Goal: Task Accomplishment & Management: Manage account settings

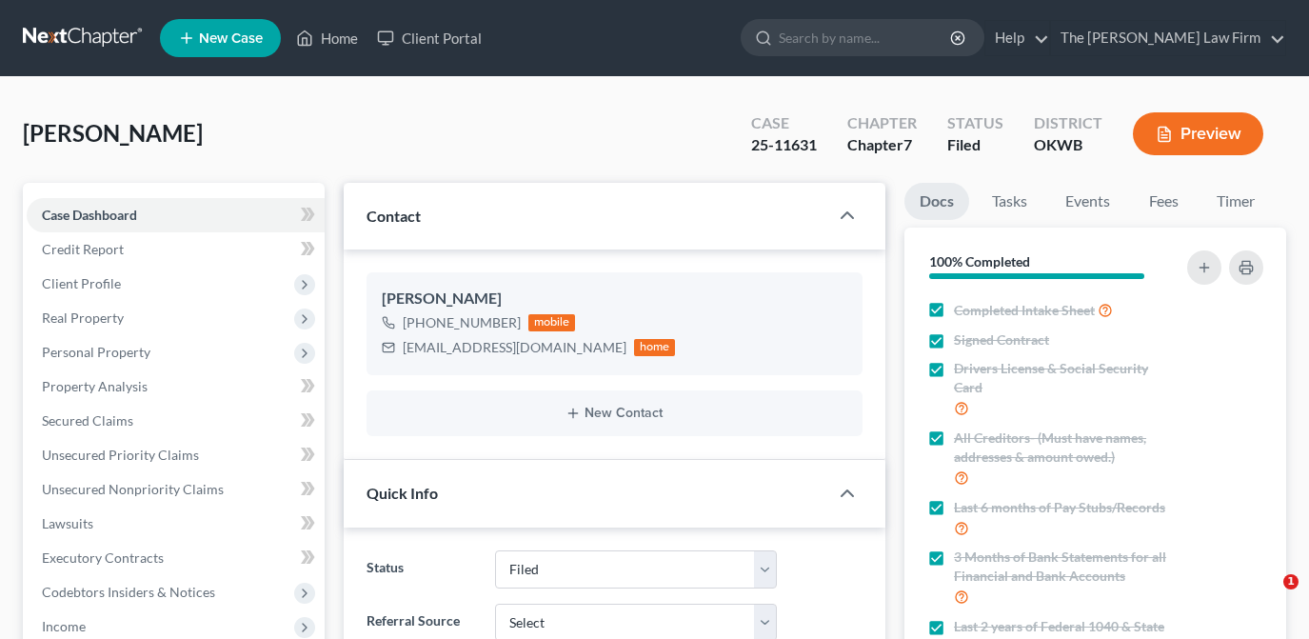
select select "2"
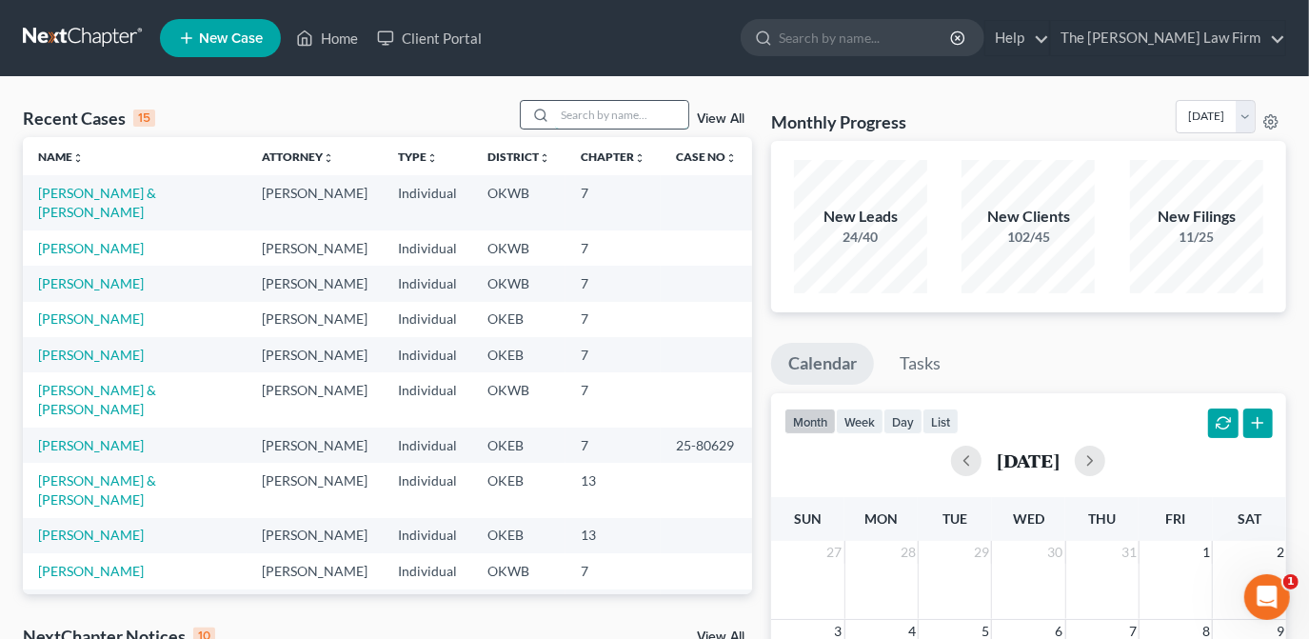
click at [596, 121] on input "search" at bounding box center [621, 115] width 133 height 28
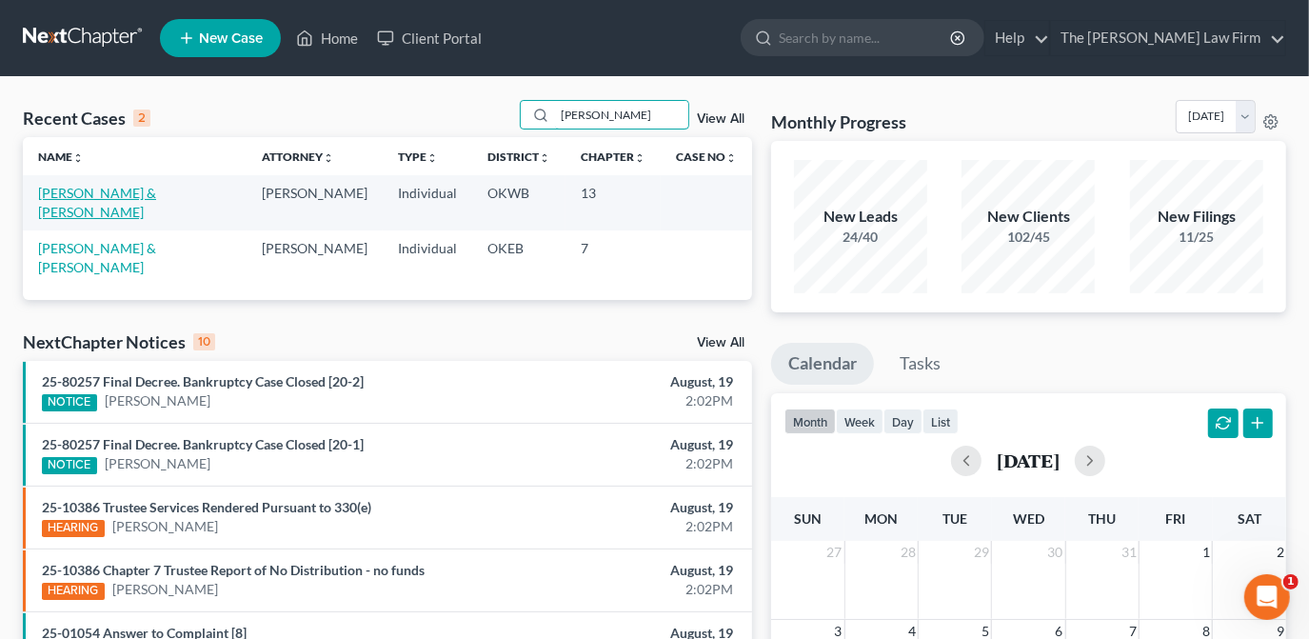
type input "[PERSON_NAME]"
click at [137, 193] on link "[PERSON_NAME] & [PERSON_NAME]" at bounding box center [97, 202] width 118 height 35
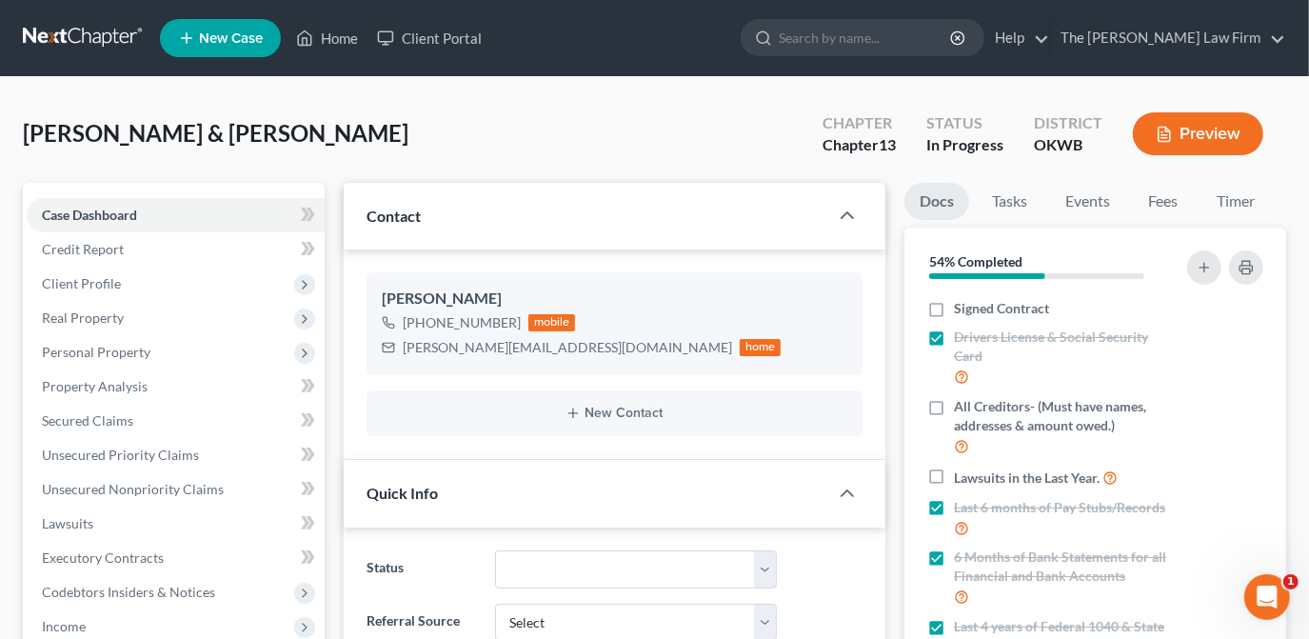
scroll to position [860, 0]
click at [1190, 204] on link "Fees" at bounding box center [1163, 201] width 61 height 37
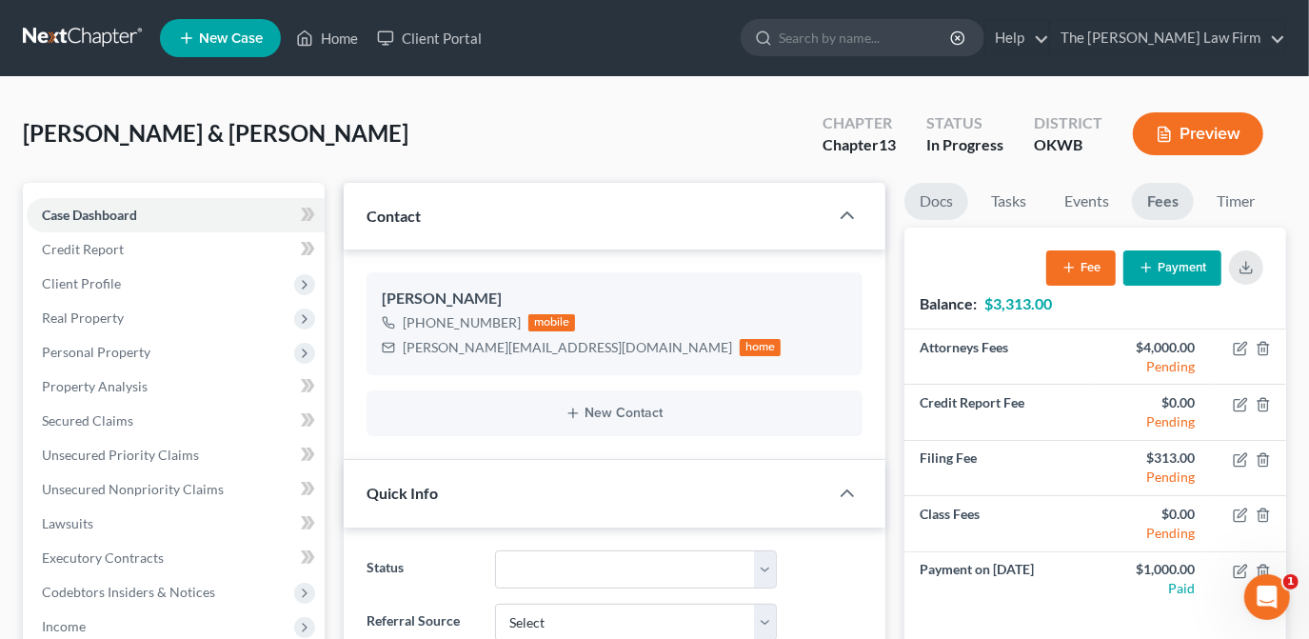
click at [946, 217] on link "Docs" at bounding box center [936, 201] width 64 height 37
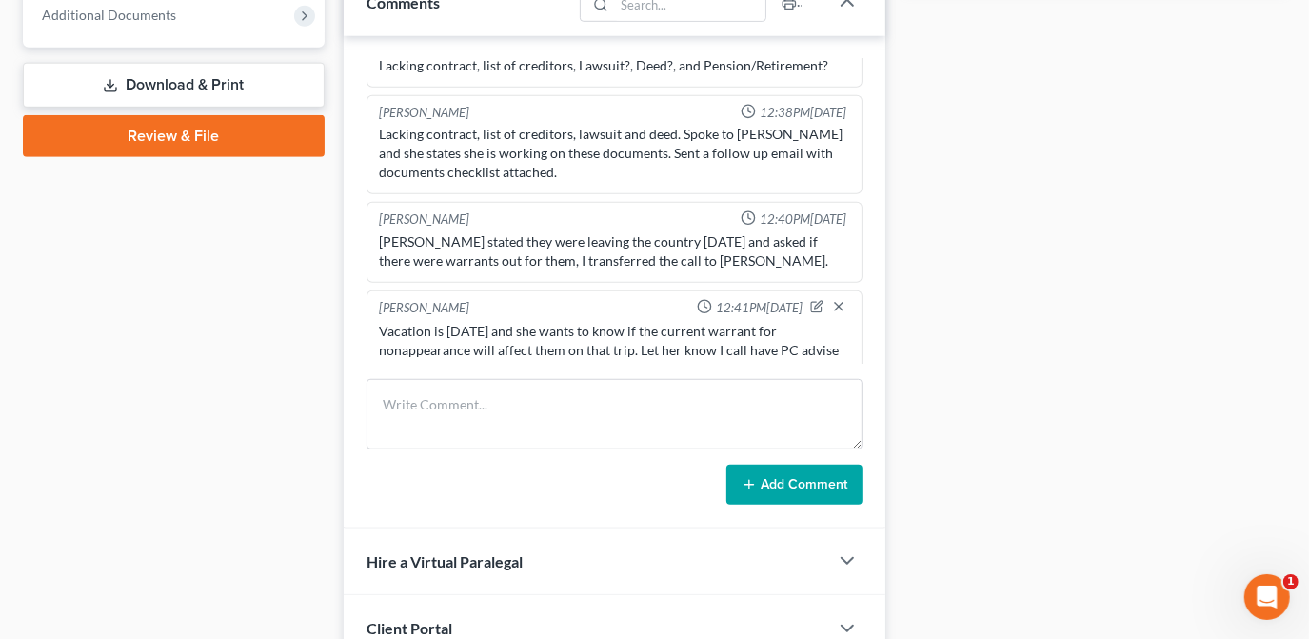
scroll to position [973, 0]
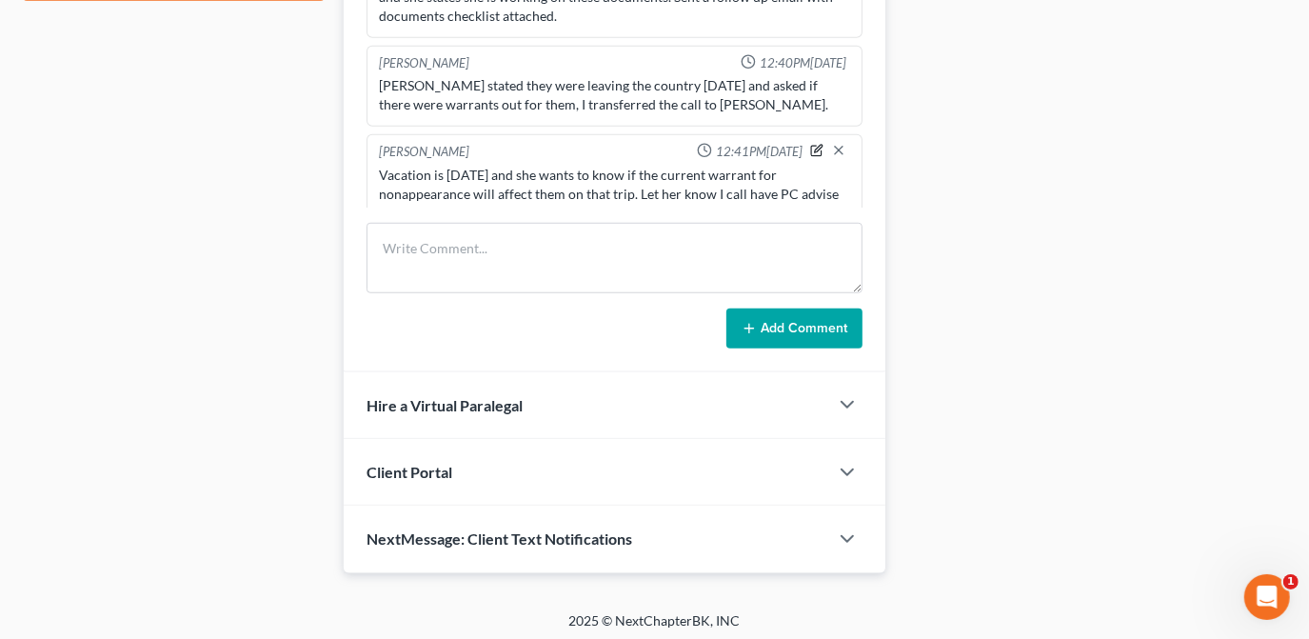
click at [810, 144] on icon "button" at bounding box center [816, 150] width 13 height 13
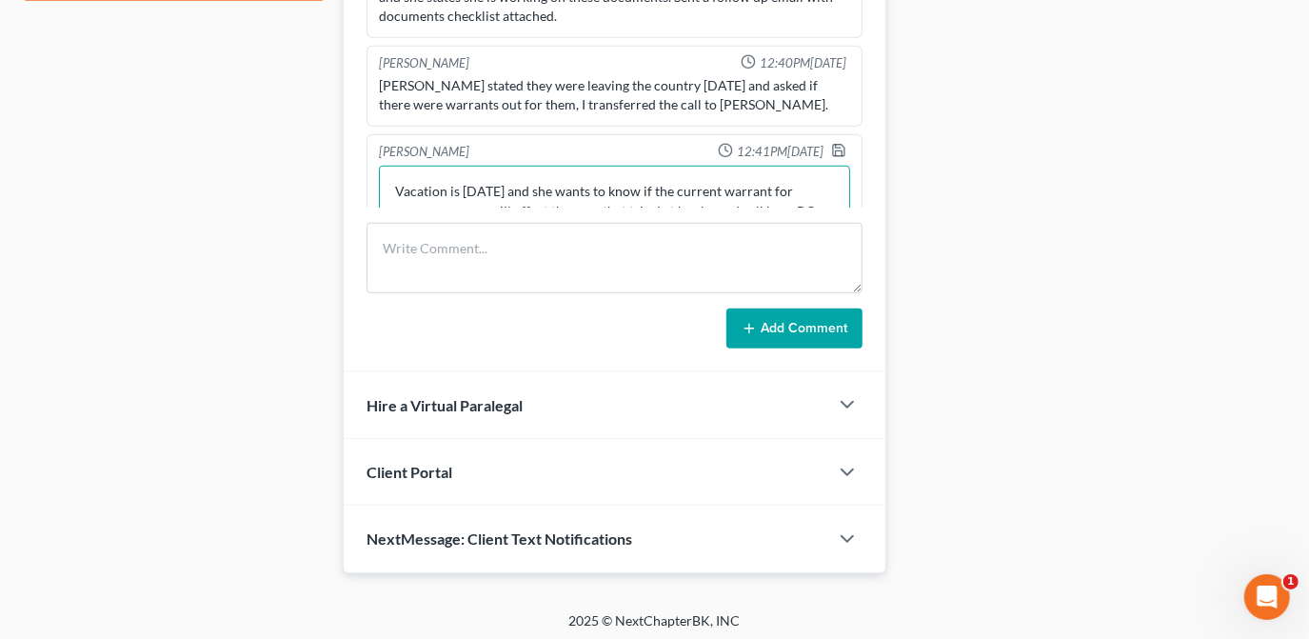
click at [469, 166] on textarea "Vacation is [DATE] and she wants to know if the current warrant for nonappearan…" at bounding box center [614, 201] width 471 height 70
click at [657, 196] on textarea "Vacation is [DATE] and she wants to know if the current warrant for nonappearan…" at bounding box center [614, 201] width 471 height 70
type textarea "Vacation is [DATE] and she wants to know if the current warrant for nonappearan…"
drag, startPoint x: 823, startPoint y: 122, endPoint x: 954, endPoint y: 168, distance: 138.5
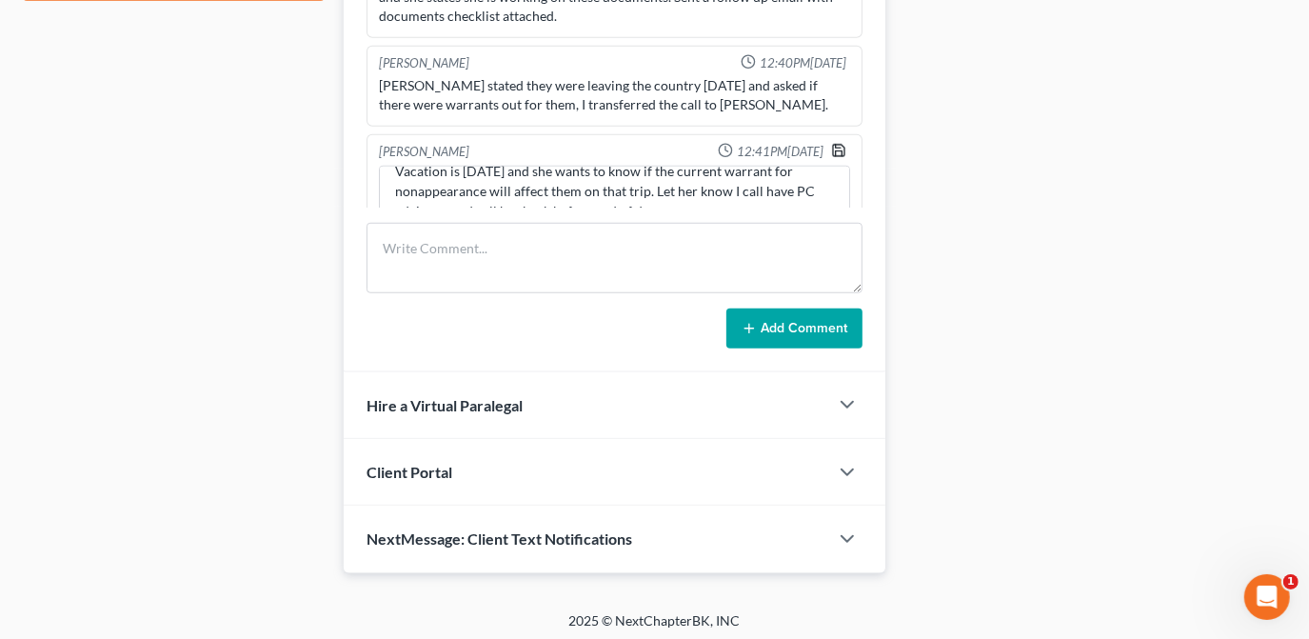
click at [831, 143] on icon "button" at bounding box center [838, 150] width 15 height 15
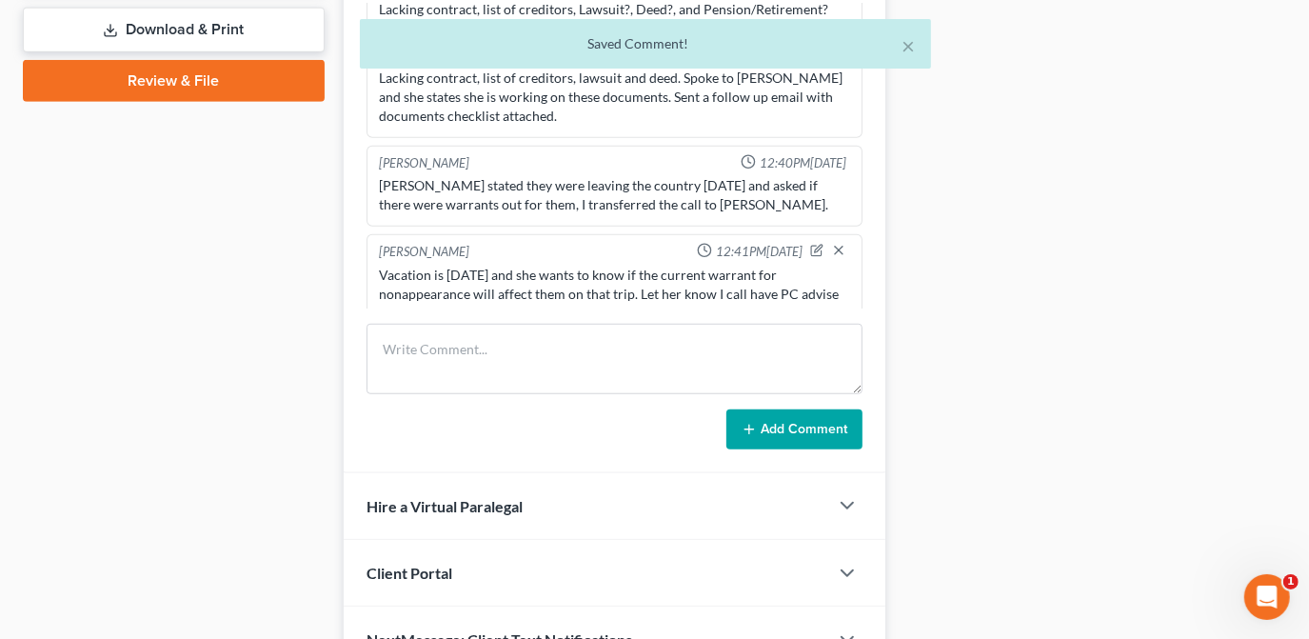
scroll to position [541, 0]
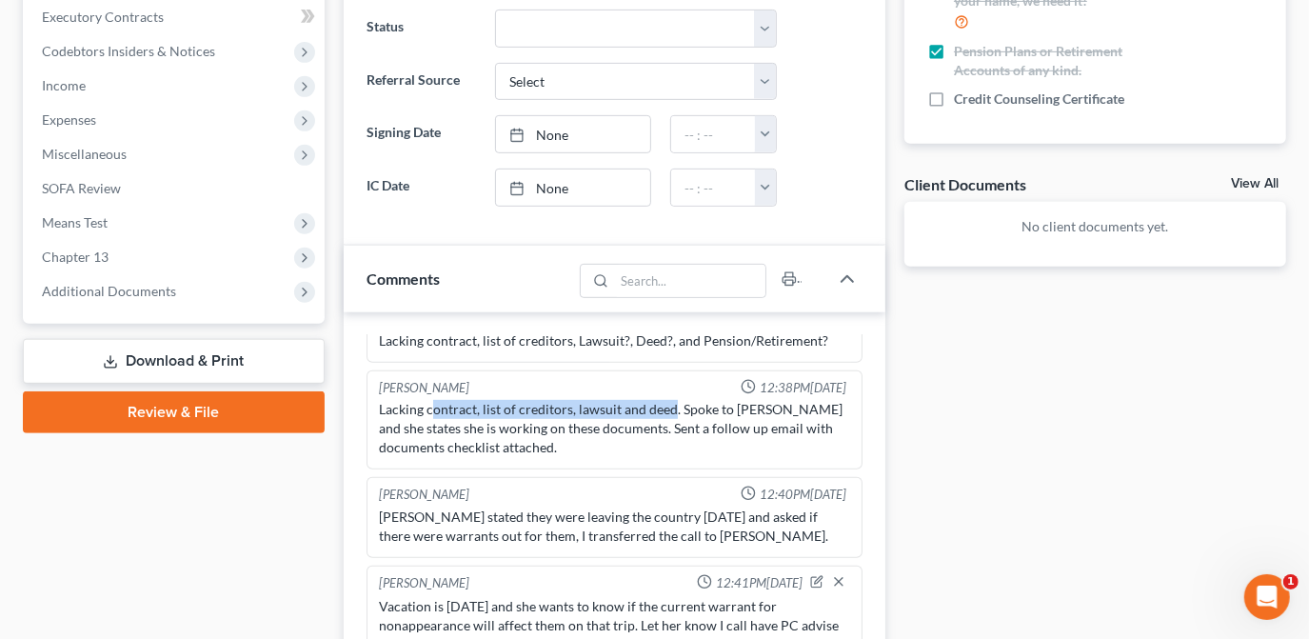
drag, startPoint x: 429, startPoint y: 379, endPoint x: 668, endPoint y: 382, distance: 238.9
click at [668, 400] on div "Lacking contract, list of creditors, lawsuit and deed. Spoke to [PERSON_NAME] a…" at bounding box center [614, 428] width 471 height 57
click at [908, 381] on div "Docs Tasks Events Fees Timer 54% Completed Nothing here yet! Signed Contract Dr…" at bounding box center [1095, 323] width 401 height 1363
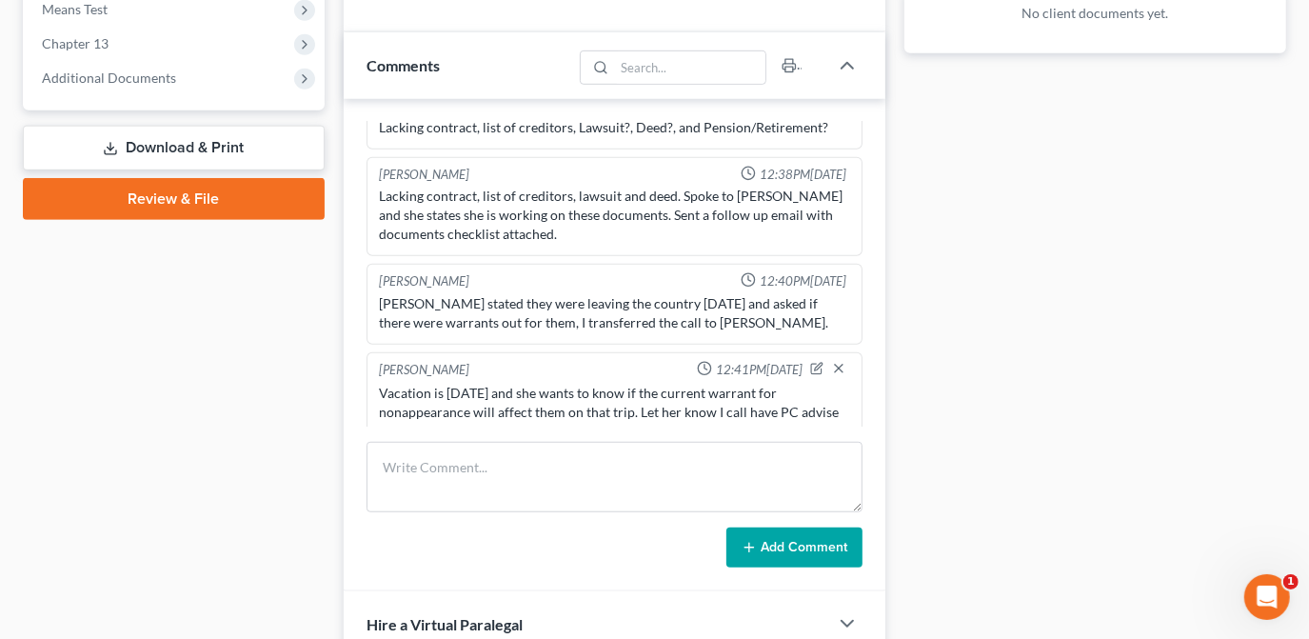
scroll to position [779, 0]
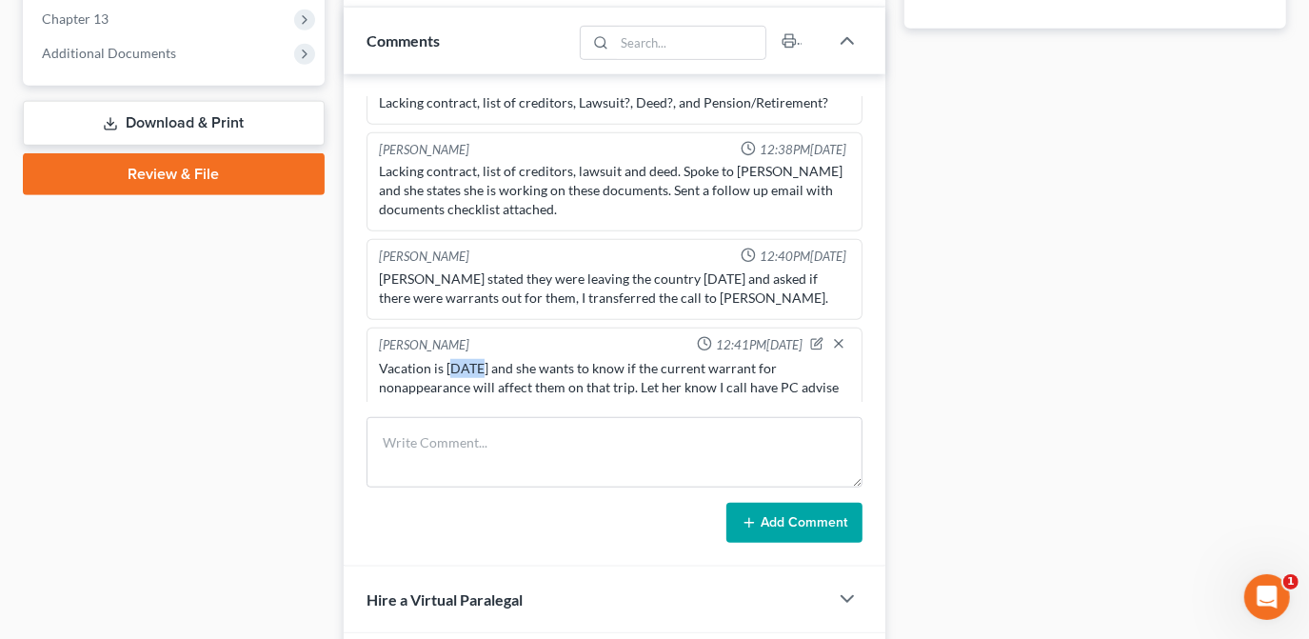
drag, startPoint x: 454, startPoint y: 339, endPoint x: 480, endPoint y: 344, distance: 26.1
click at [480, 359] on div "Vacation is [DATE] and she wants to know if the current warrant for nonappearan…" at bounding box center [614, 387] width 471 height 57
click at [960, 461] on div "Docs Tasks Events Fees Timer 54% Completed Nothing here yet! Signed Contract Dr…" at bounding box center [1095, 85] width 401 height 1363
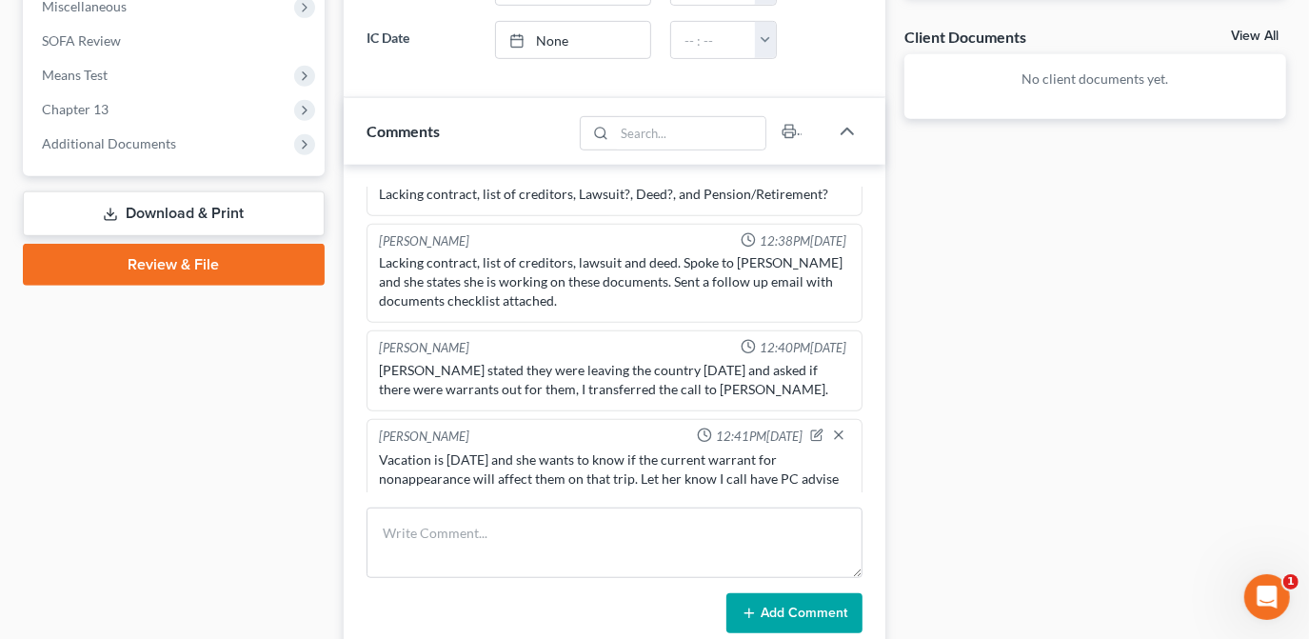
scroll to position [692, 0]
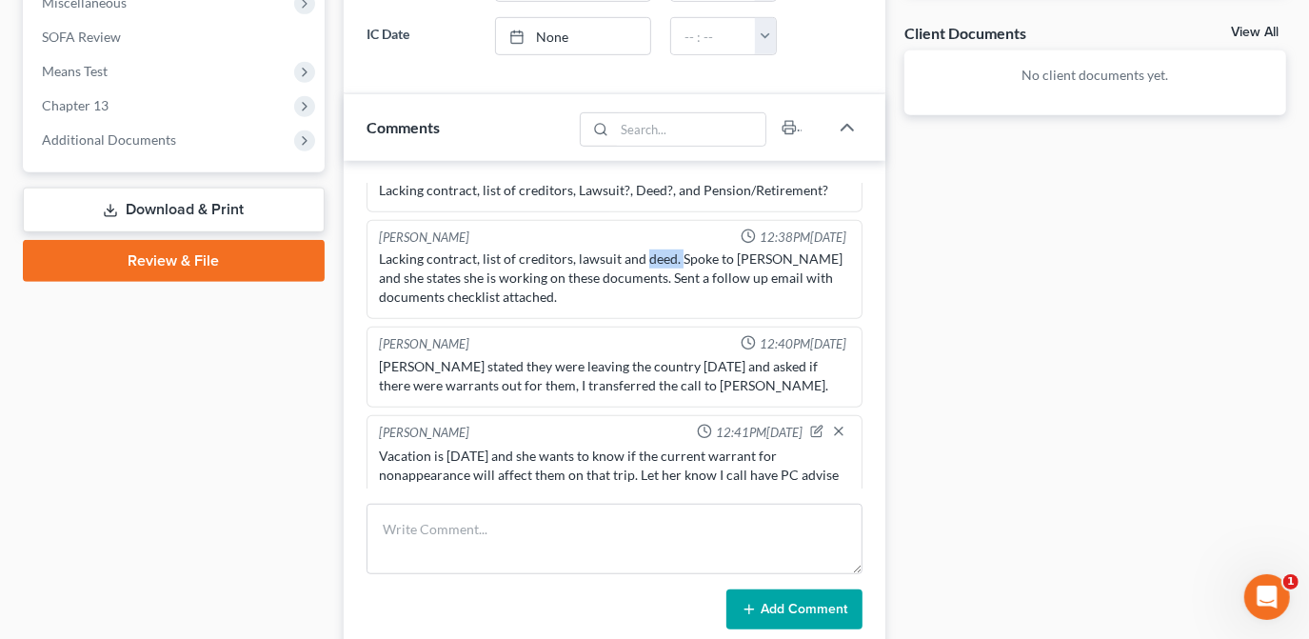
drag, startPoint x: 642, startPoint y: 232, endPoint x: 678, endPoint y: 233, distance: 36.2
click at [678, 249] on div "Lacking contract, list of creditors, lawsuit and deed. Spoke to [PERSON_NAME] a…" at bounding box center [614, 277] width 471 height 57
drag, startPoint x: 678, startPoint y: 233, endPoint x: 647, endPoint y: 245, distance: 32.5
click at [648, 249] on div "Lacking contract, list of creditors, lawsuit and deed. Spoke to [PERSON_NAME] a…" at bounding box center [614, 277] width 471 height 57
drag, startPoint x: 643, startPoint y: 229, endPoint x: 680, endPoint y: 232, distance: 37.2
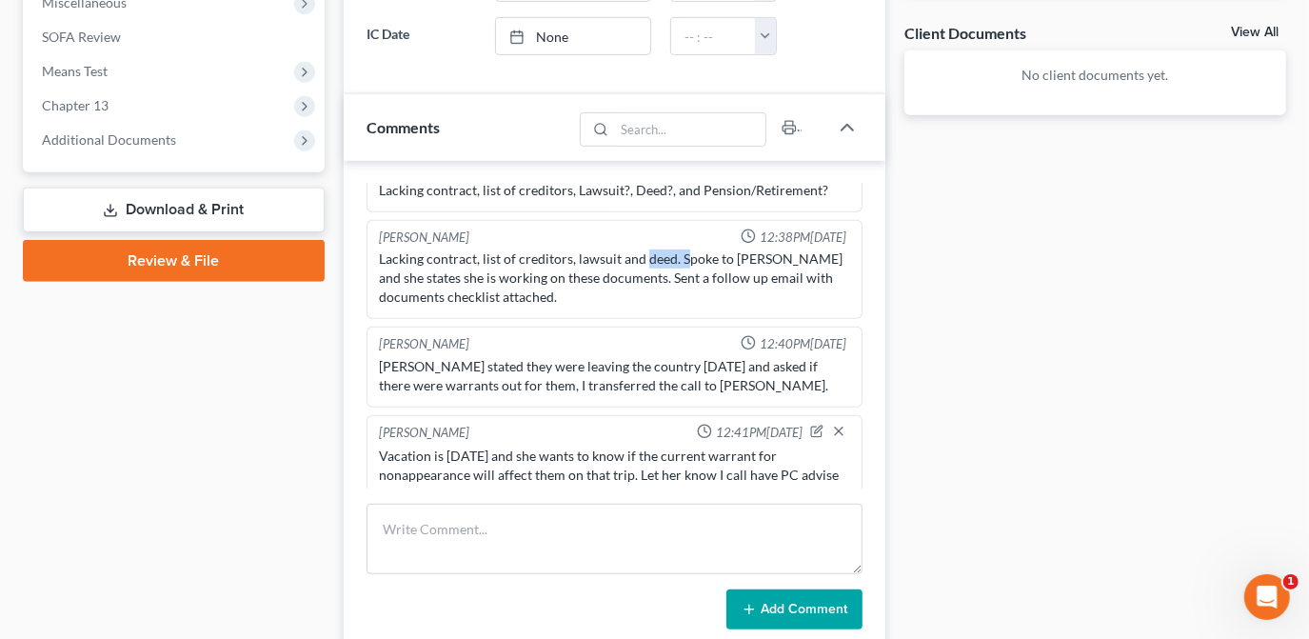
click at [680, 249] on div "Lacking contract, list of creditors, lawsuit and deed. Spoke to [PERSON_NAME] a…" at bounding box center [614, 277] width 471 height 57
drag, startPoint x: 677, startPoint y: 232, endPoint x: 485, endPoint y: 258, distance: 194.0
click at [611, 257] on div "Lacking contract, list of creditors, lawsuit and deed. Spoke to [PERSON_NAME] a…" at bounding box center [614, 277] width 471 height 57
drag, startPoint x: 642, startPoint y: 229, endPoint x: 669, endPoint y: 229, distance: 27.6
click at [669, 249] on div "Lacking contract, list of creditors, lawsuit and deed. Spoke to [PERSON_NAME] a…" at bounding box center [614, 277] width 471 height 57
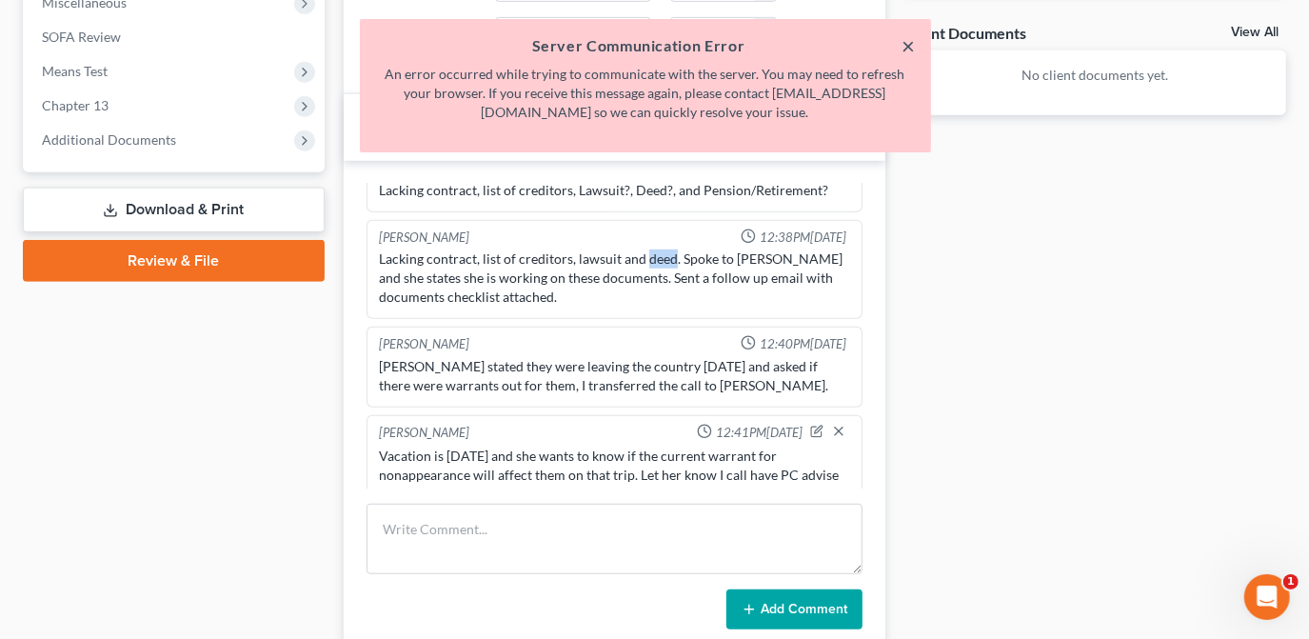
click at [904, 47] on button "×" at bounding box center [908, 45] width 13 height 23
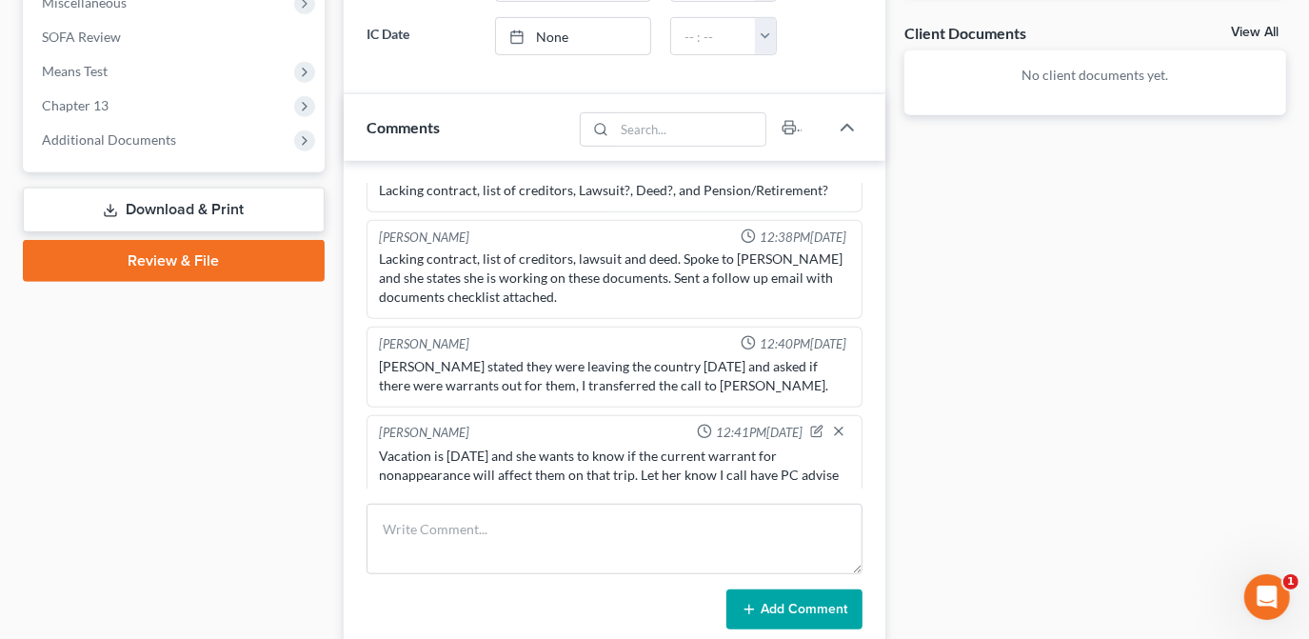
click at [983, 335] on div "Docs Tasks Events Fees Timer 54% Completed Nothing here yet! Signed Contract Dr…" at bounding box center [1095, 172] width 401 height 1363
drag, startPoint x: 269, startPoint y: 562, endPoint x: 272, endPoint y: 514, distance: 47.7
click at [269, 562] on div "Case Dashboard Payments Invoices Payments Payments Credit Report Client Profile" at bounding box center [173, 172] width 321 height 1363
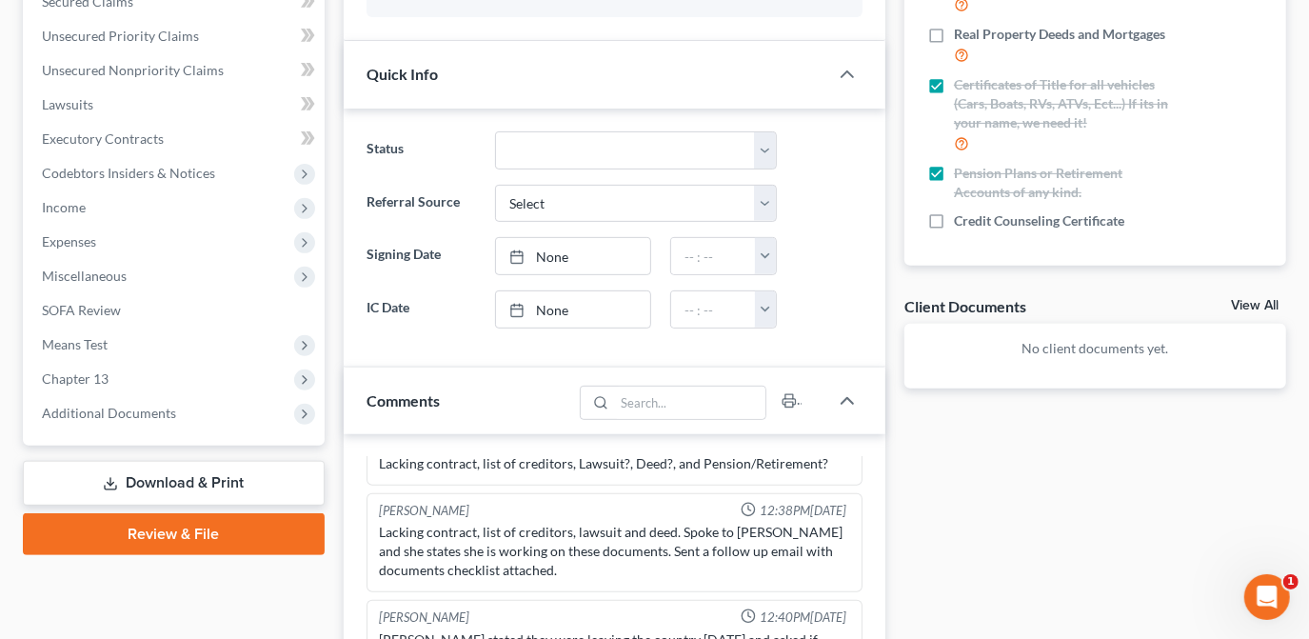
scroll to position [0, 0]
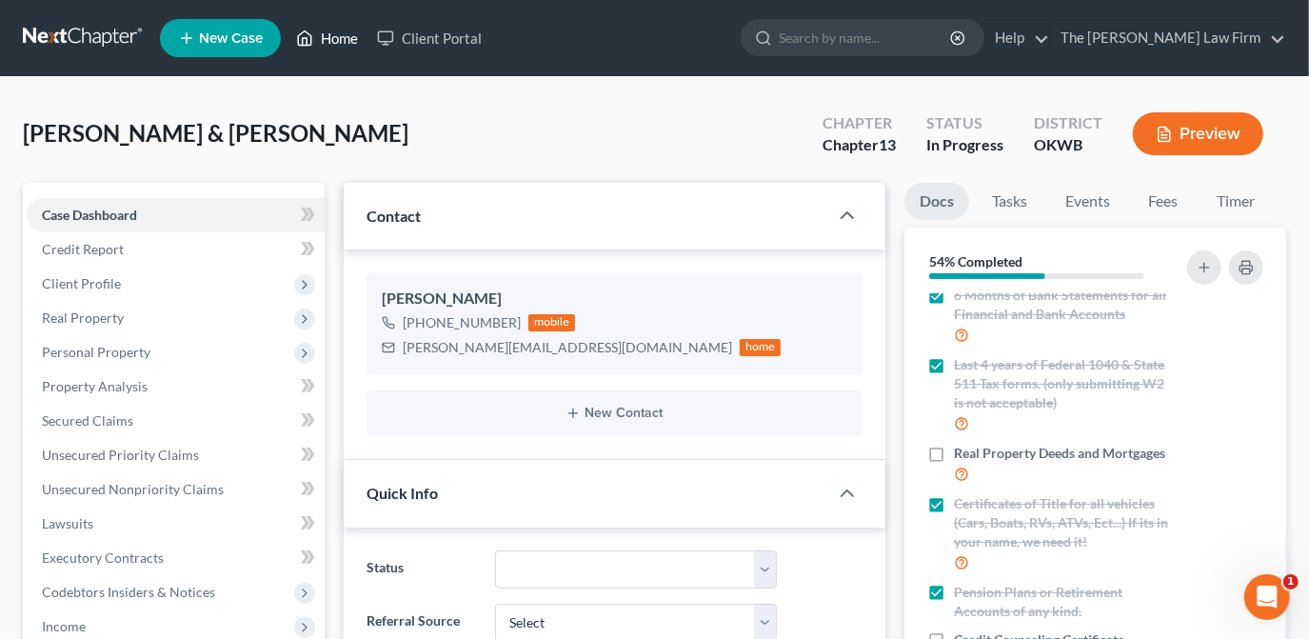
click at [345, 44] on link "Home" at bounding box center [327, 38] width 81 height 34
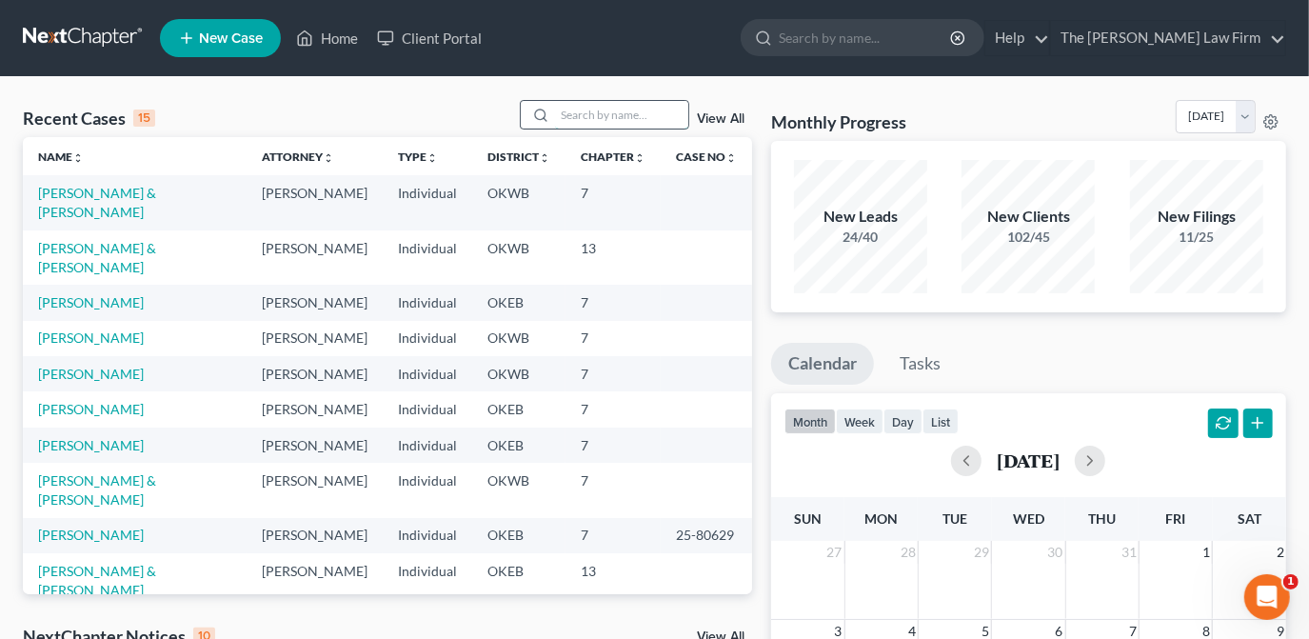
click at [659, 120] on input "search" at bounding box center [621, 115] width 133 height 28
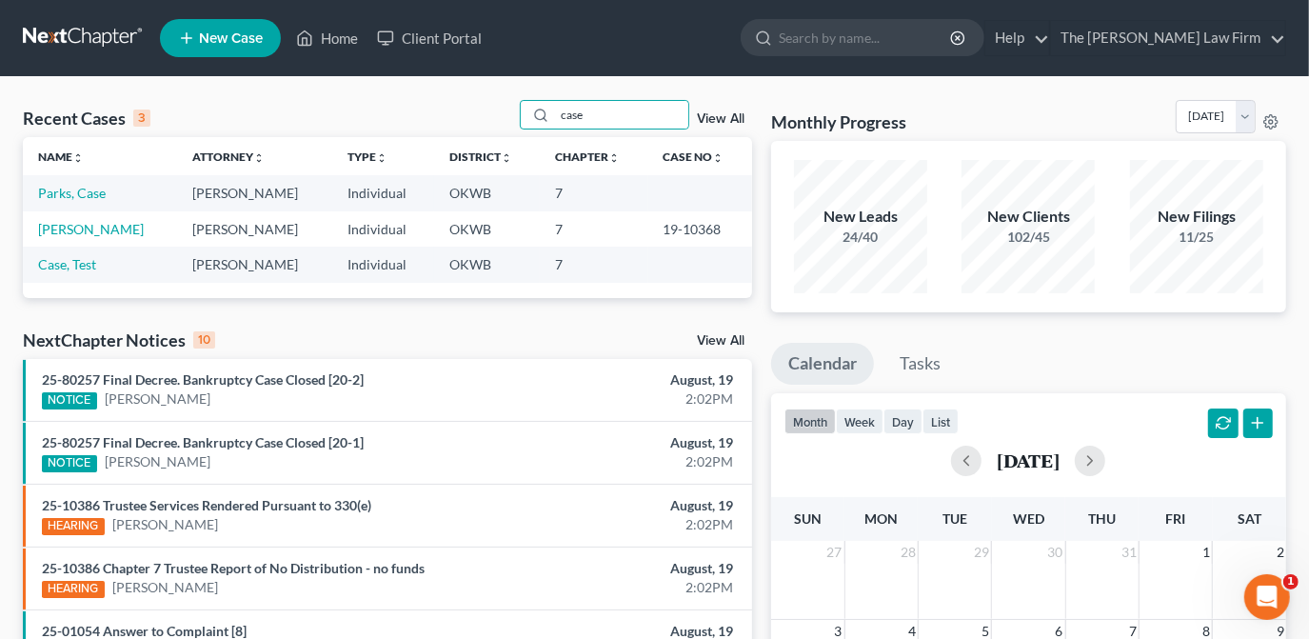
click at [453, 115] on div "Recent Cases 3 case View All" at bounding box center [387, 118] width 729 height 37
drag, startPoint x: 607, startPoint y: 110, endPoint x: 474, endPoint y: 140, distance: 136.5
click at [518, 115] on div "Recent Cases 3 case View All" at bounding box center [387, 118] width 729 height 37
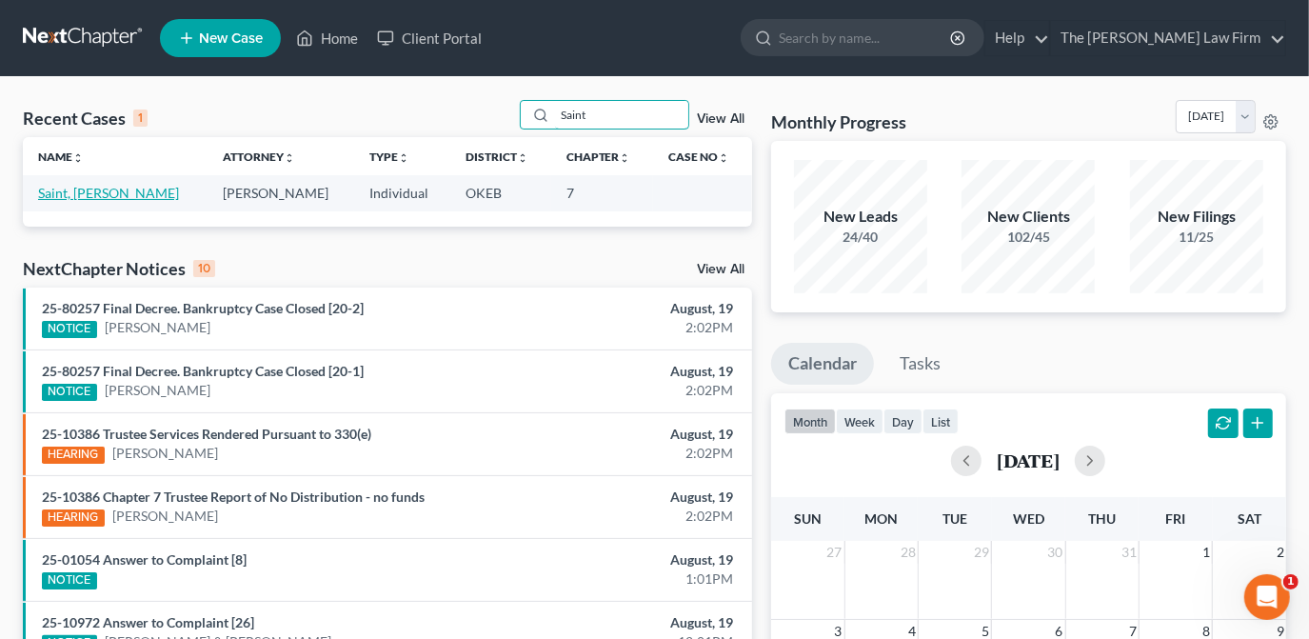
type input "Saint"
click at [86, 197] on link "Saint, [PERSON_NAME]" at bounding box center [108, 193] width 141 height 16
select select "3"
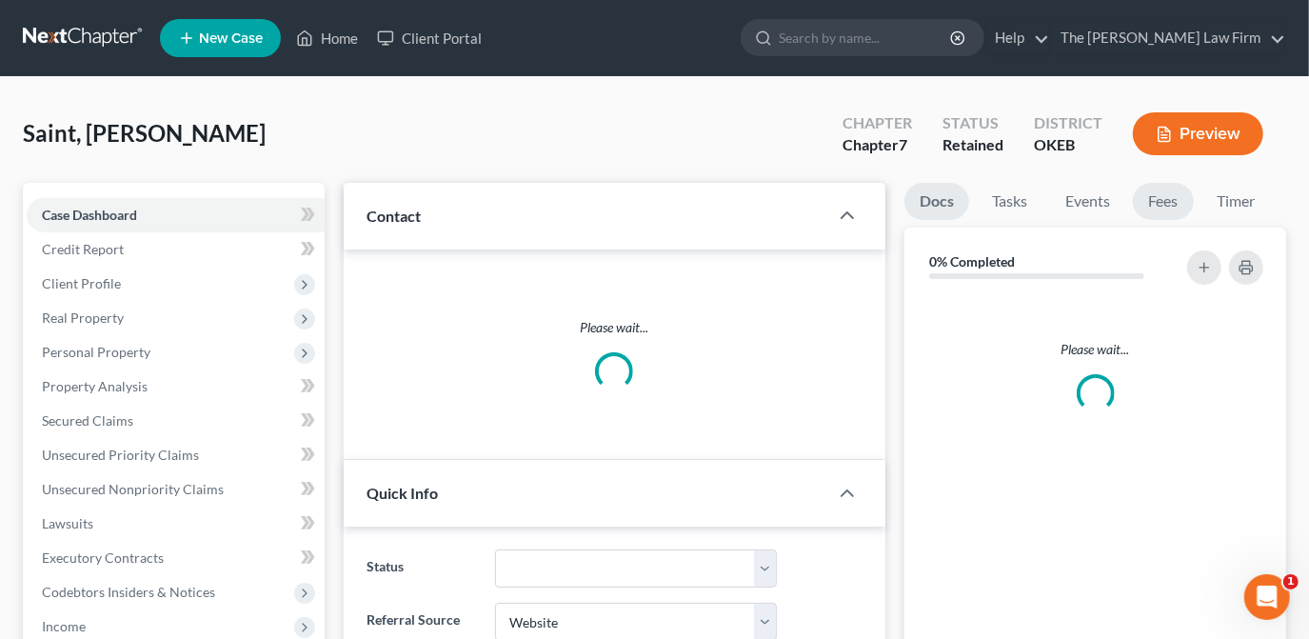
click at [1161, 202] on link "Fees" at bounding box center [1163, 201] width 61 height 37
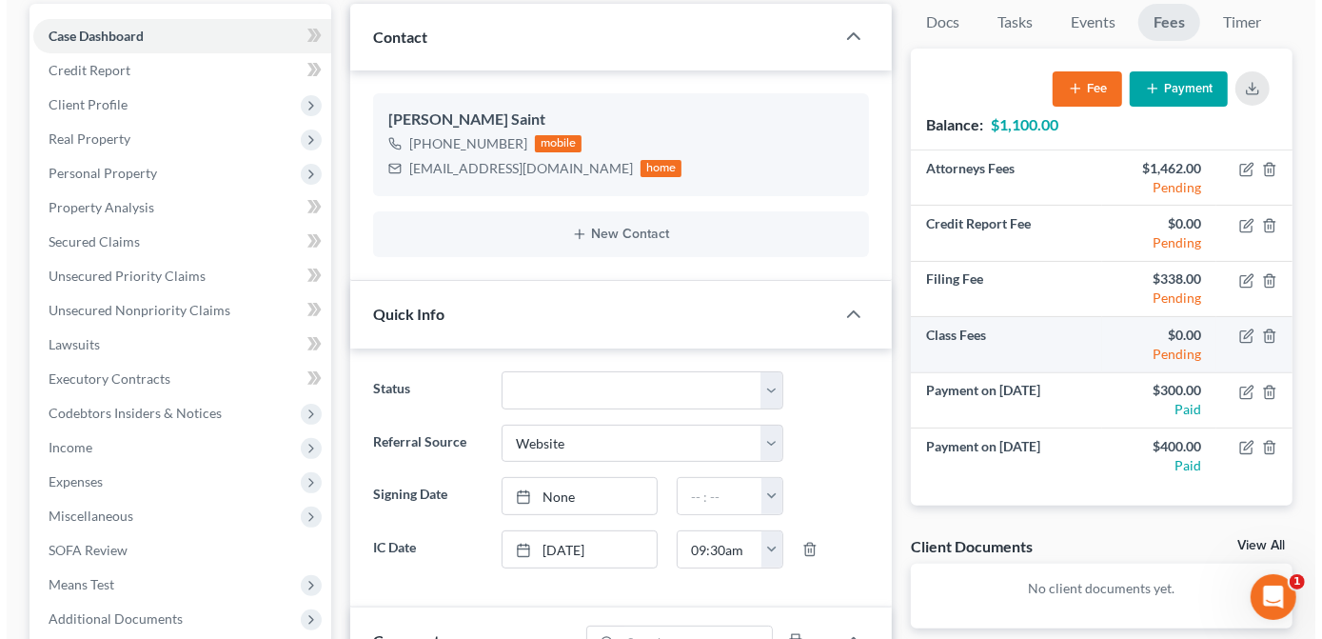
scroll to position [172, 0]
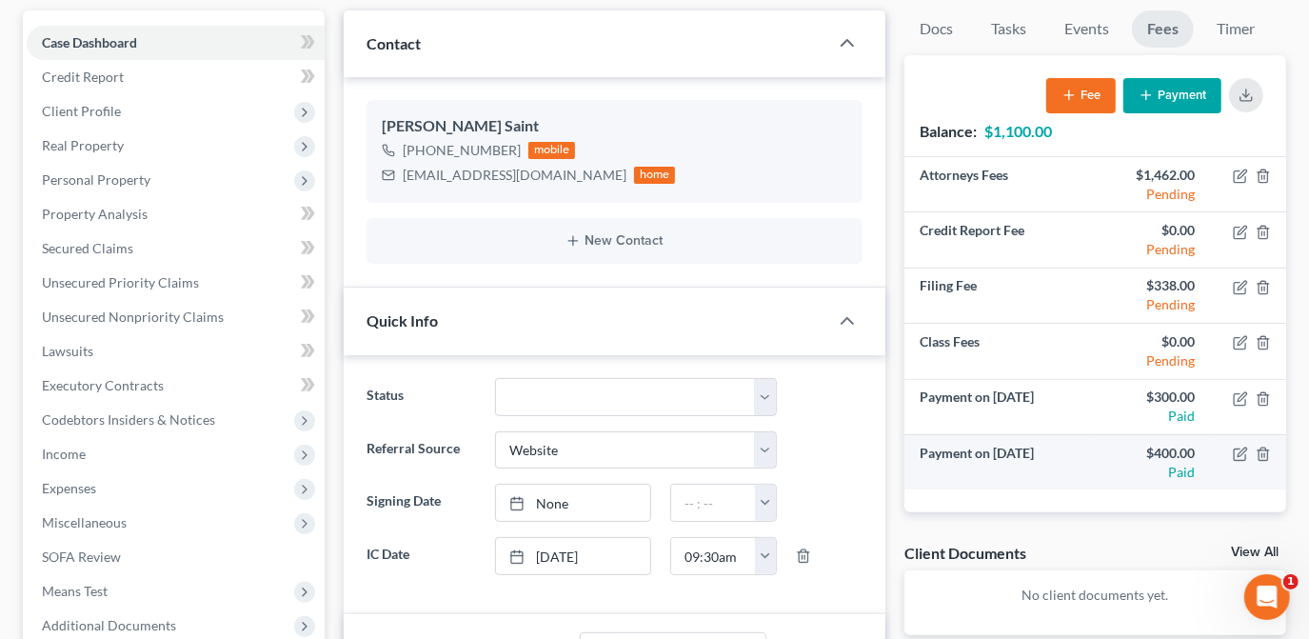
click at [1083, 480] on td "Payment on [DATE]" at bounding box center [999, 461] width 190 height 55
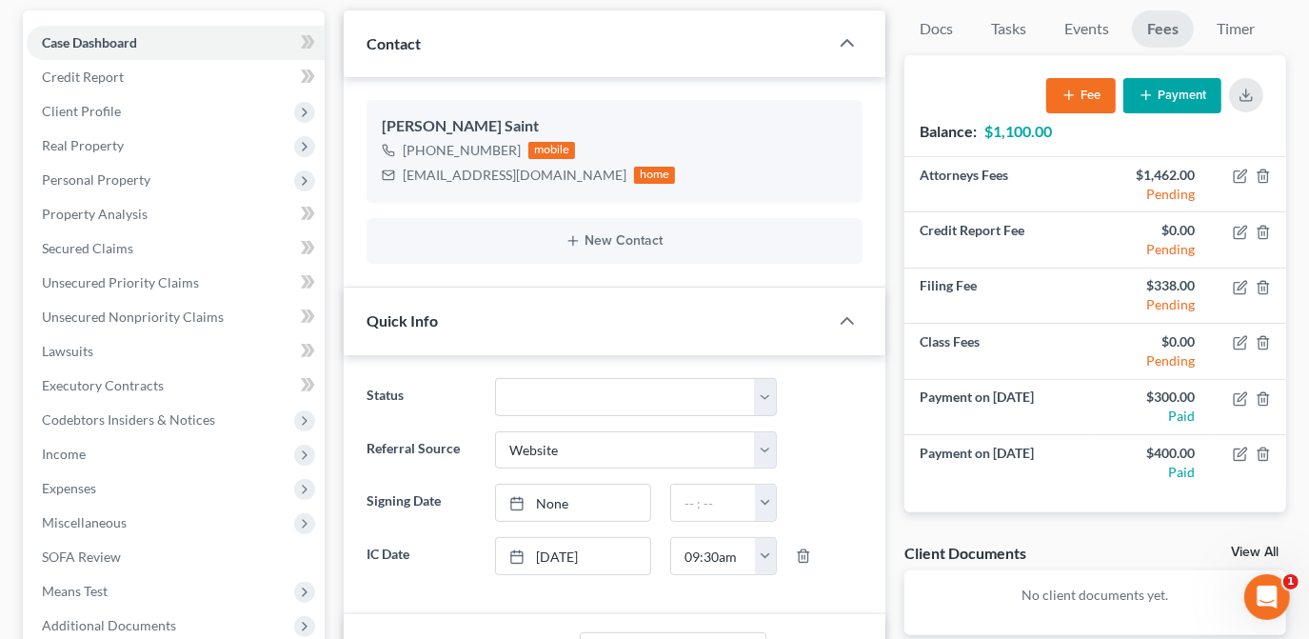
click at [1136, 95] on button "Payment" at bounding box center [1172, 95] width 98 height 35
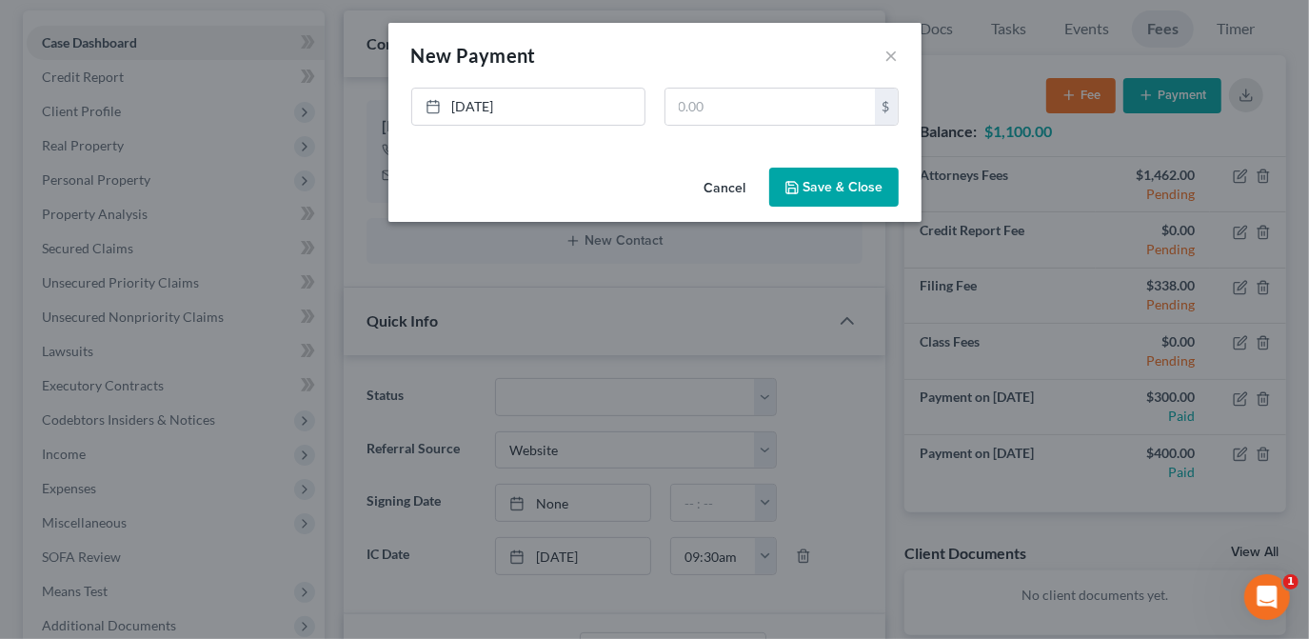
scroll to position [99, 0]
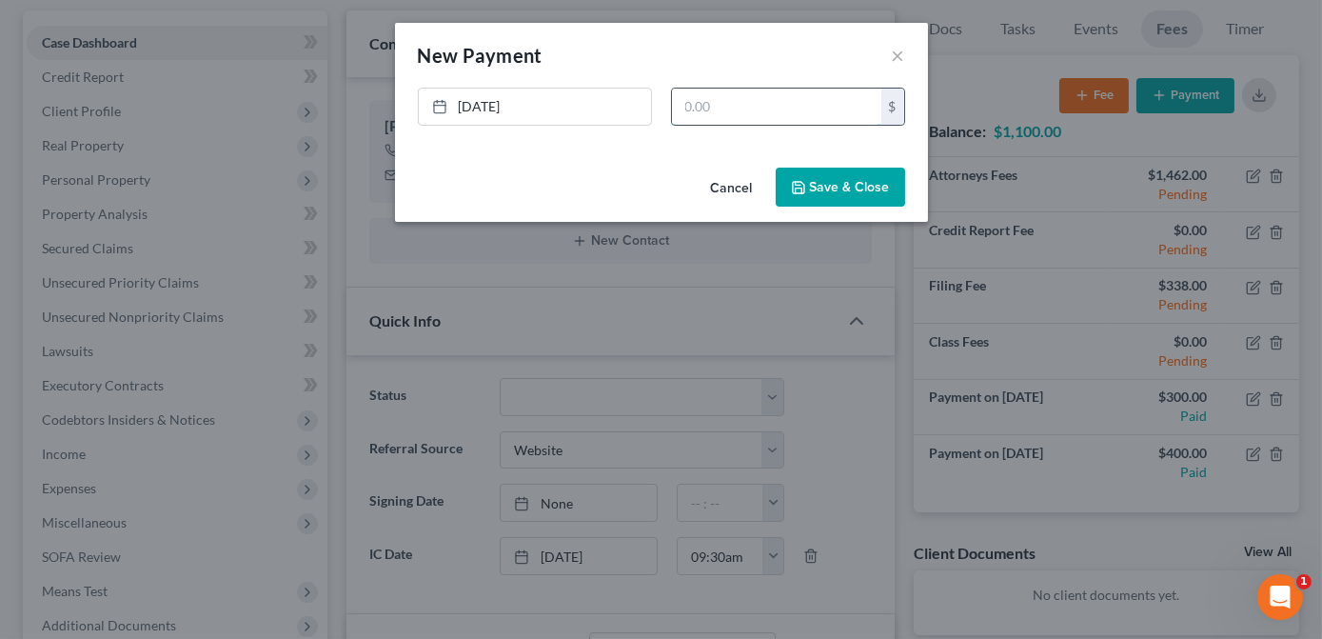
click at [710, 110] on input "text" at bounding box center [776, 107] width 209 height 36
type input "50.00"
click at [545, 105] on link "[DATE]" at bounding box center [535, 107] width 232 height 36
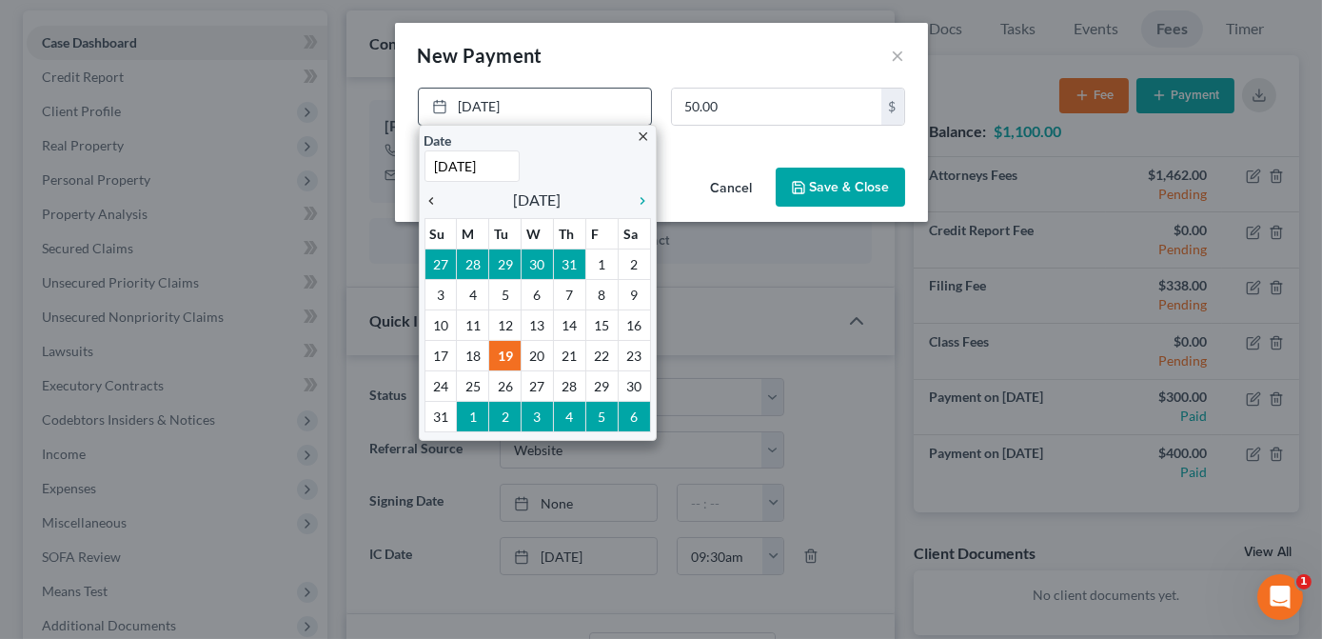
click at [434, 202] on icon "chevron_left" at bounding box center [437, 200] width 25 height 15
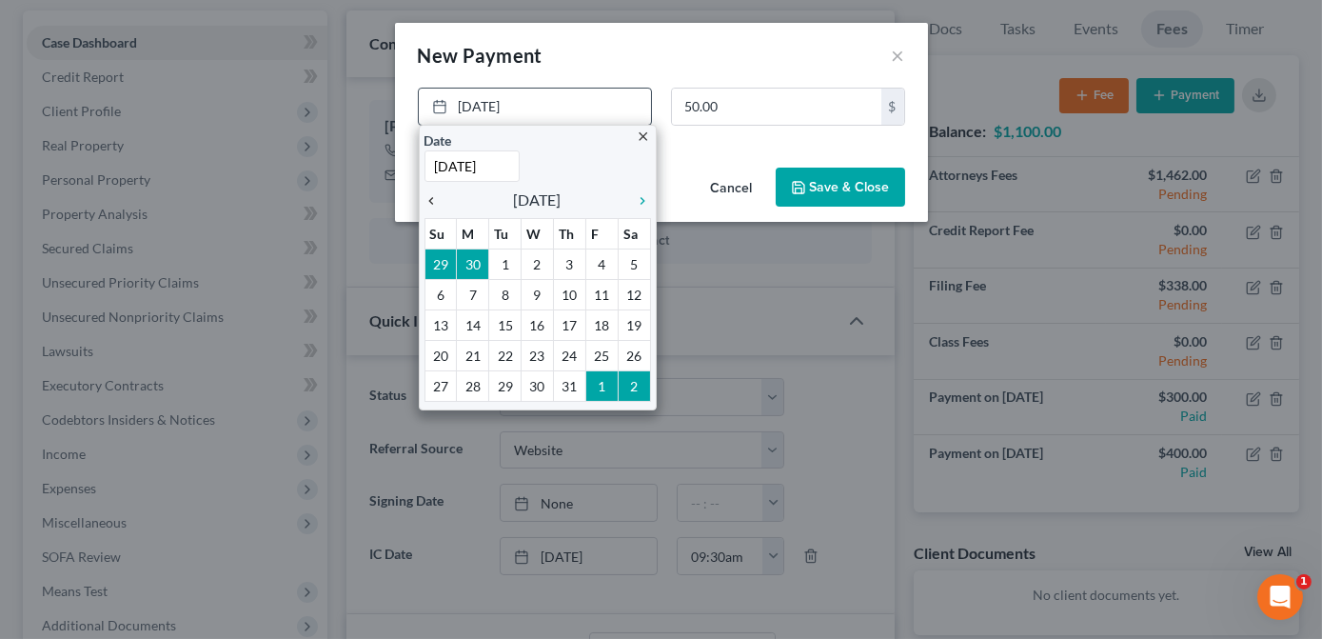
click at [434, 202] on icon "chevron_left" at bounding box center [437, 200] width 25 height 15
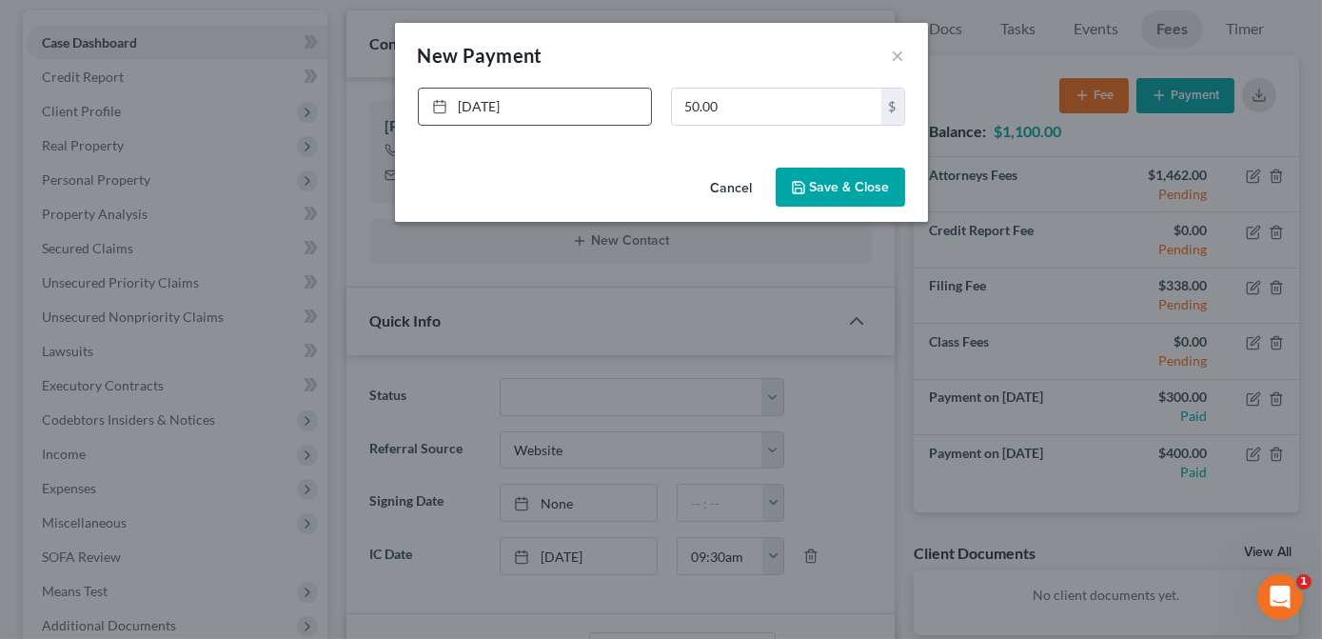
click at [639, 184] on div "Cancel Save & Close" at bounding box center [661, 191] width 533 height 63
click at [850, 194] on button "Save & Close" at bounding box center [840, 188] width 129 height 40
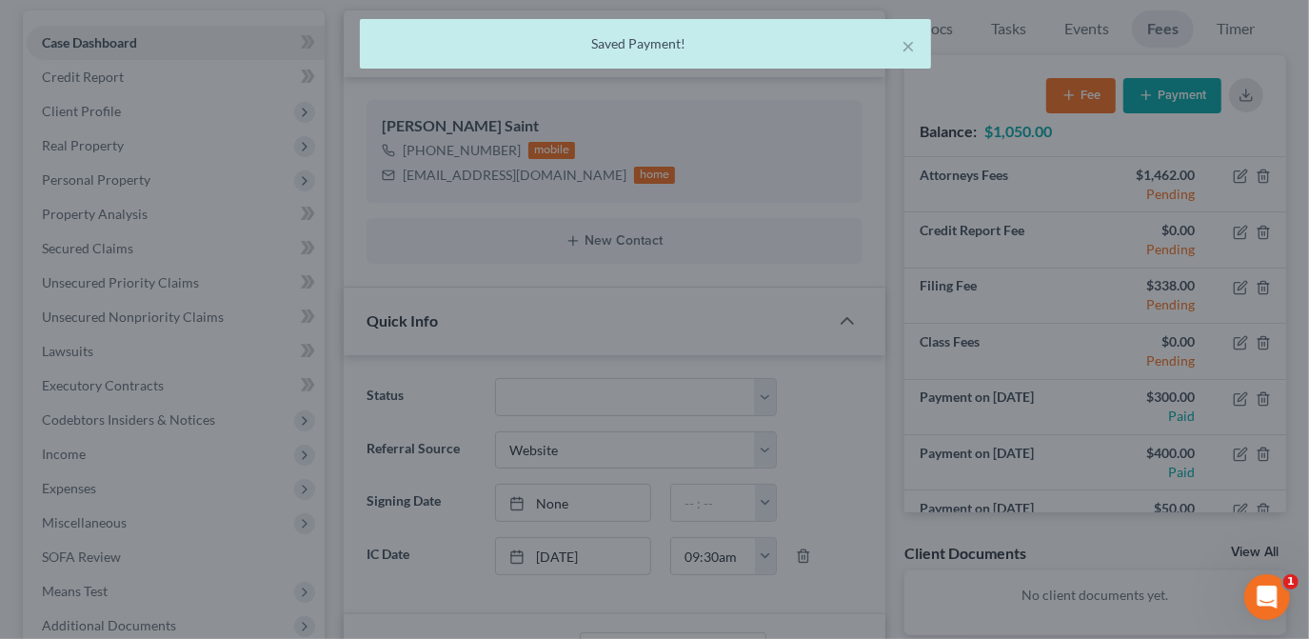
scroll to position [118, 0]
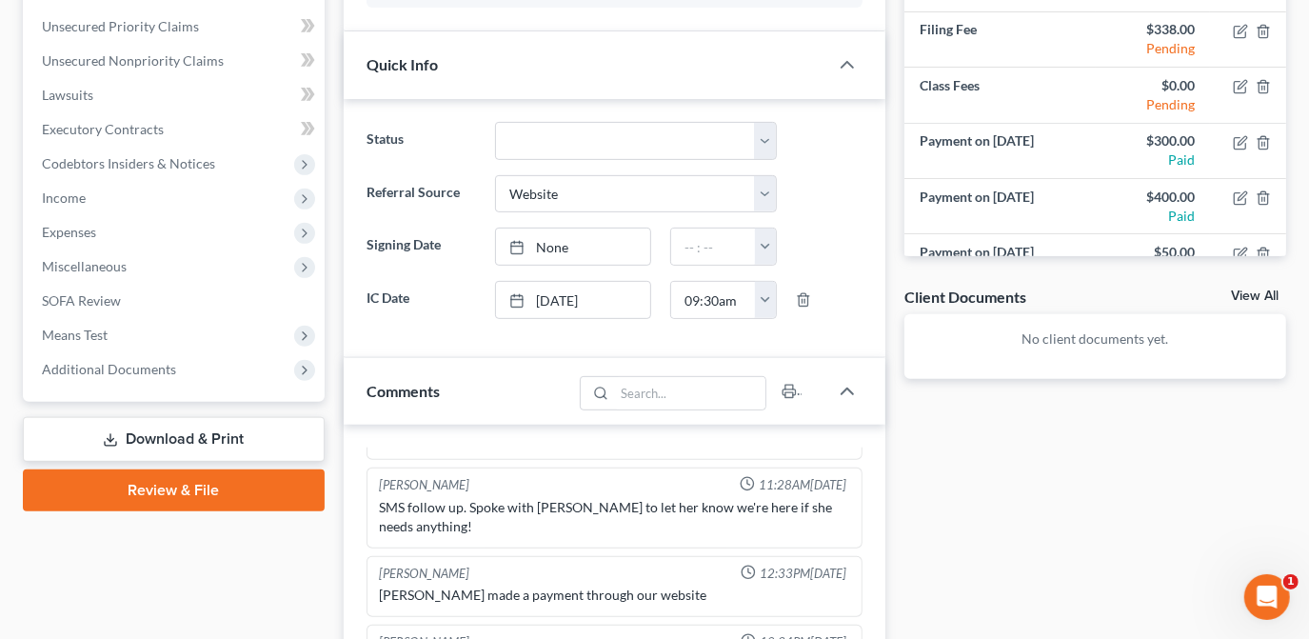
scroll to position [605, 0]
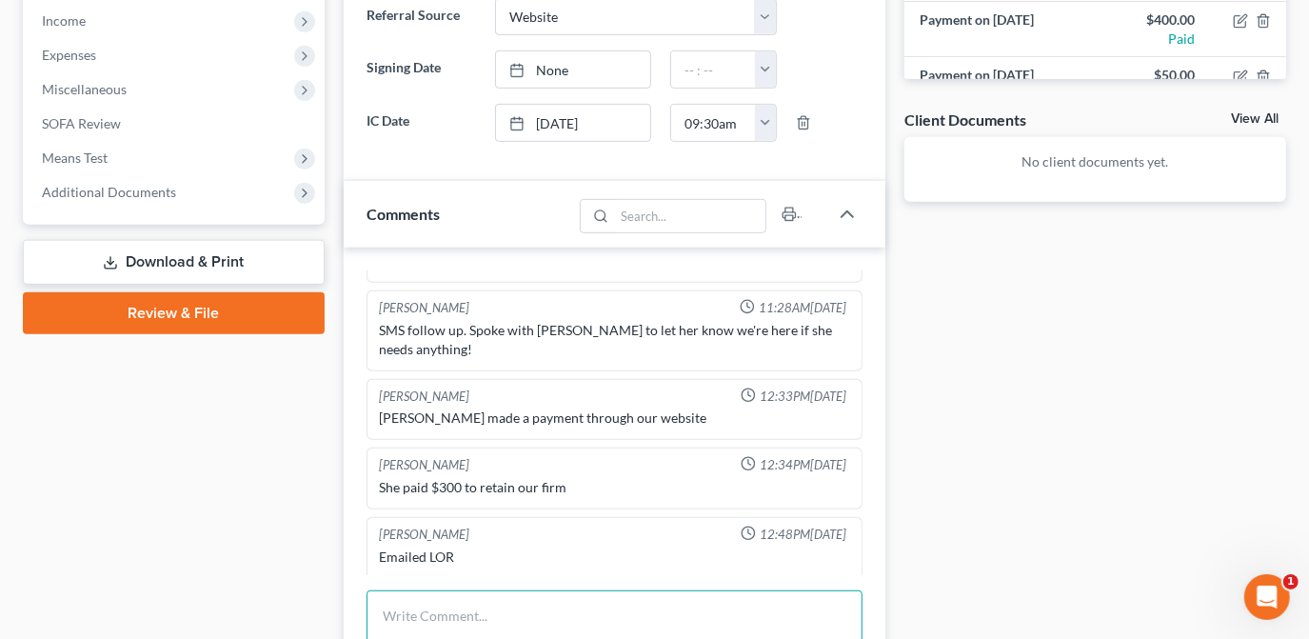
click at [683, 632] on textarea at bounding box center [614, 625] width 496 height 70
type textarea "p"
click at [1010, 442] on div "Docs Tasks Events Fees Timer 0% Completed Nothing here yet! Completed Intake Sh…" at bounding box center [1095, 258] width 401 height 1363
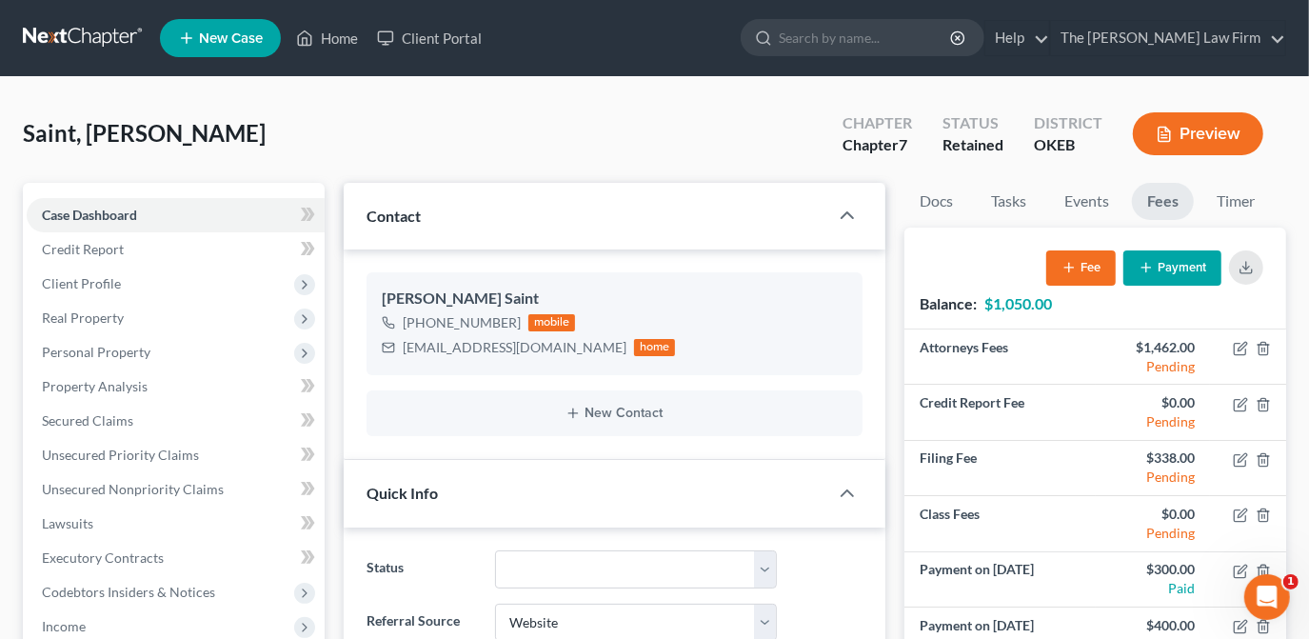
scroll to position [779, 0]
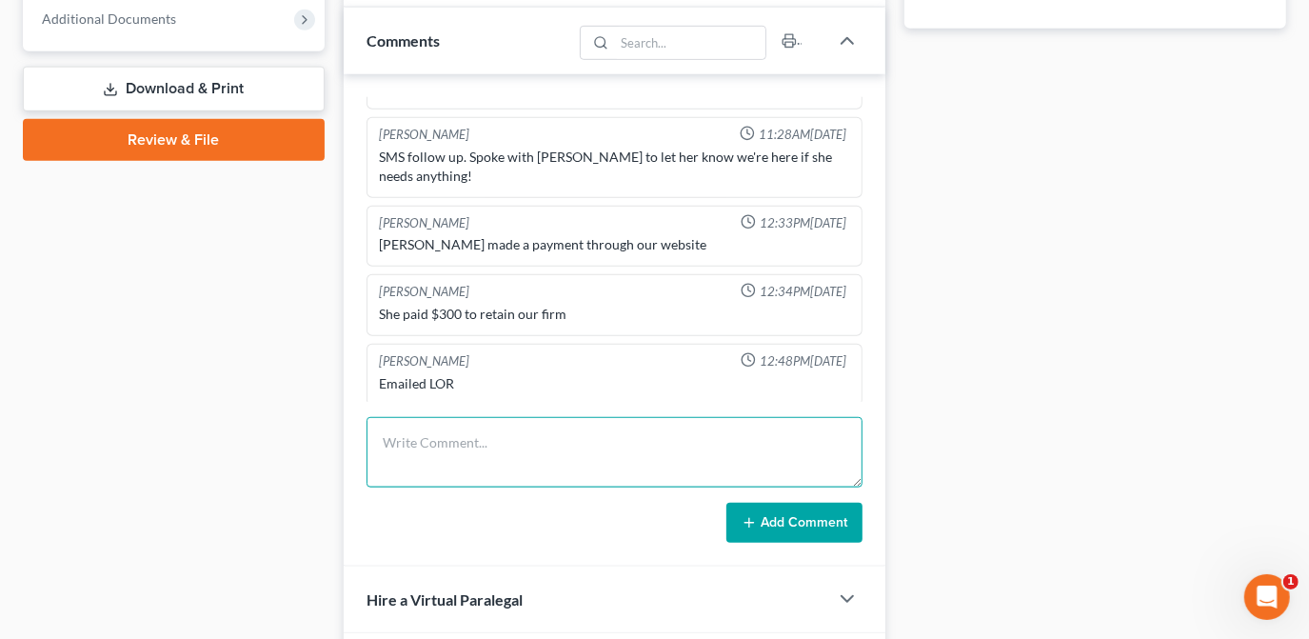
click at [472, 438] on textarea at bounding box center [614, 452] width 496 height 70
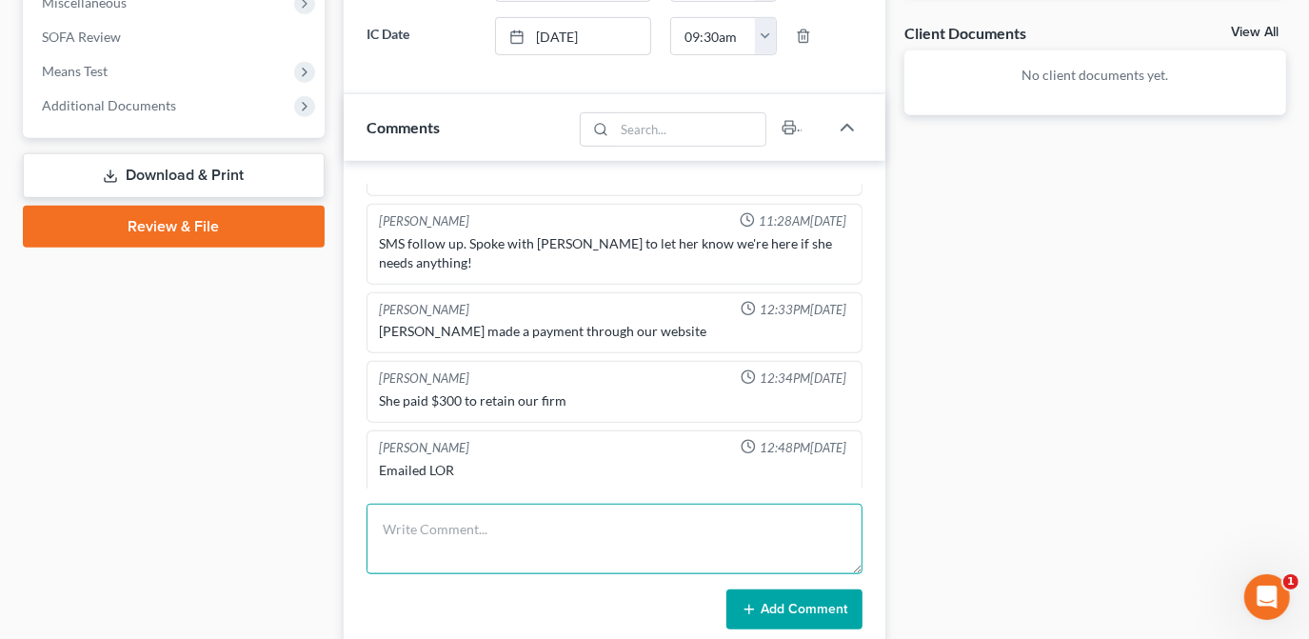
scroll to position [117, 0]
click at [405, 519] on textarea at bounding box center [614, 539] width 496 height 70
type textarea "Credited client $50 for missed payment."
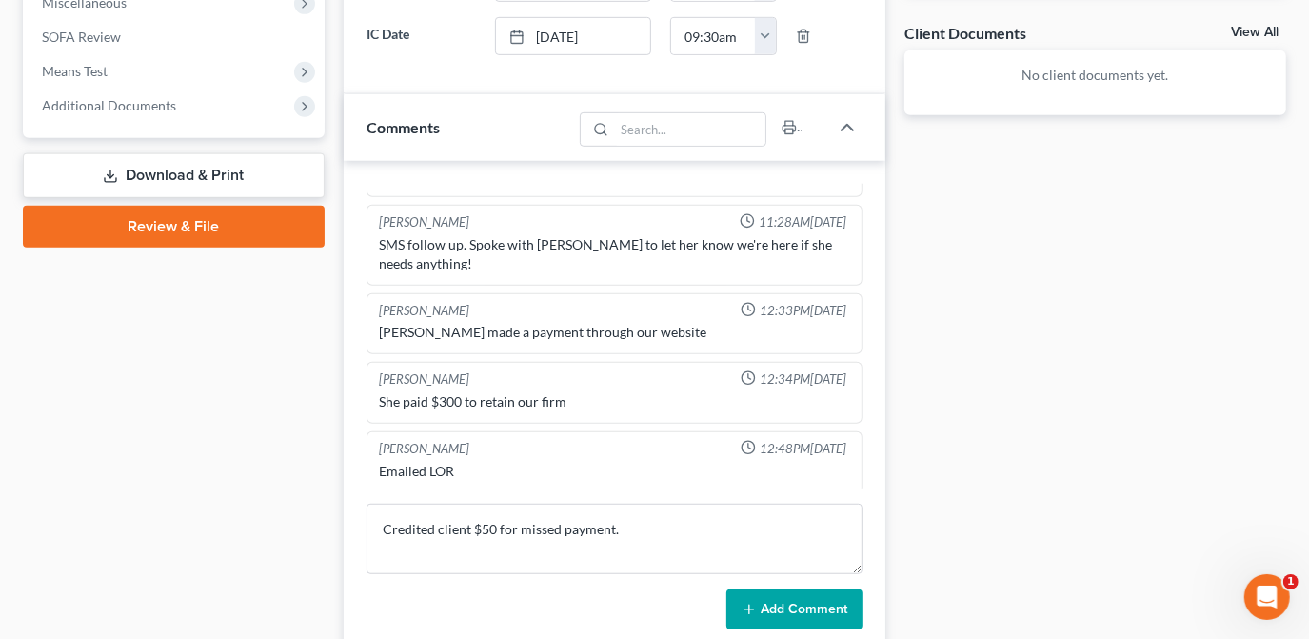
click at [754, 602] on icon at bounding box center [749, 609] width 15 height 15
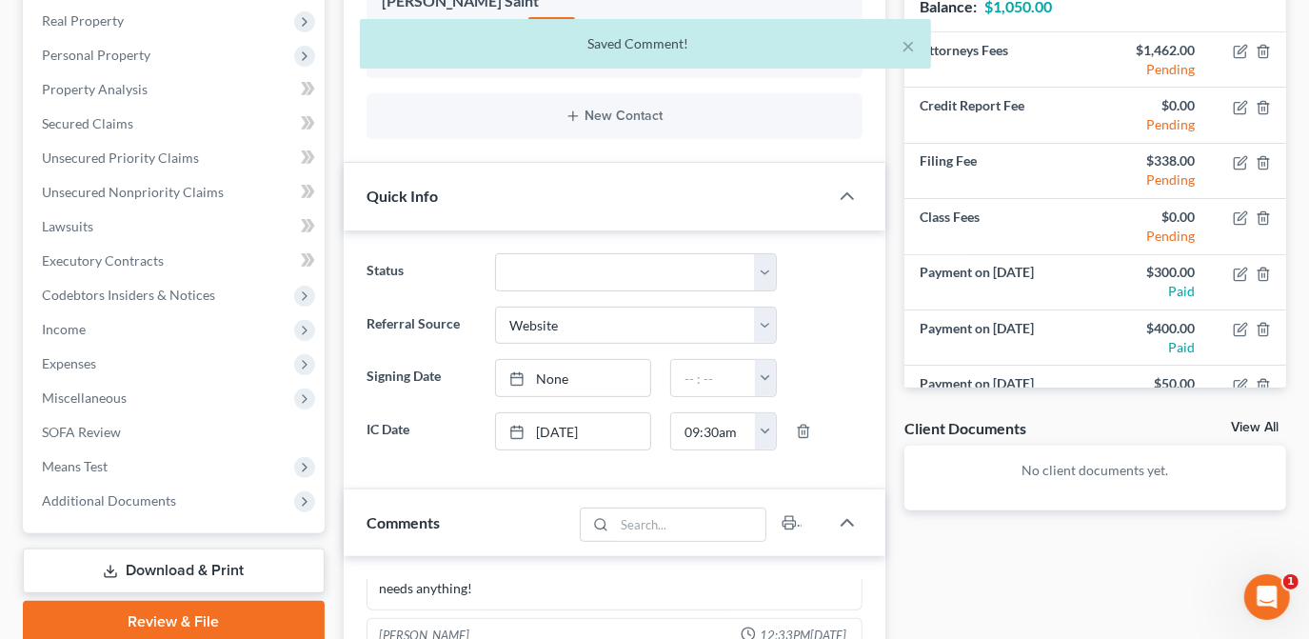
scroll to position [172, 0]
